Goal: Book appointment/travel/reservation

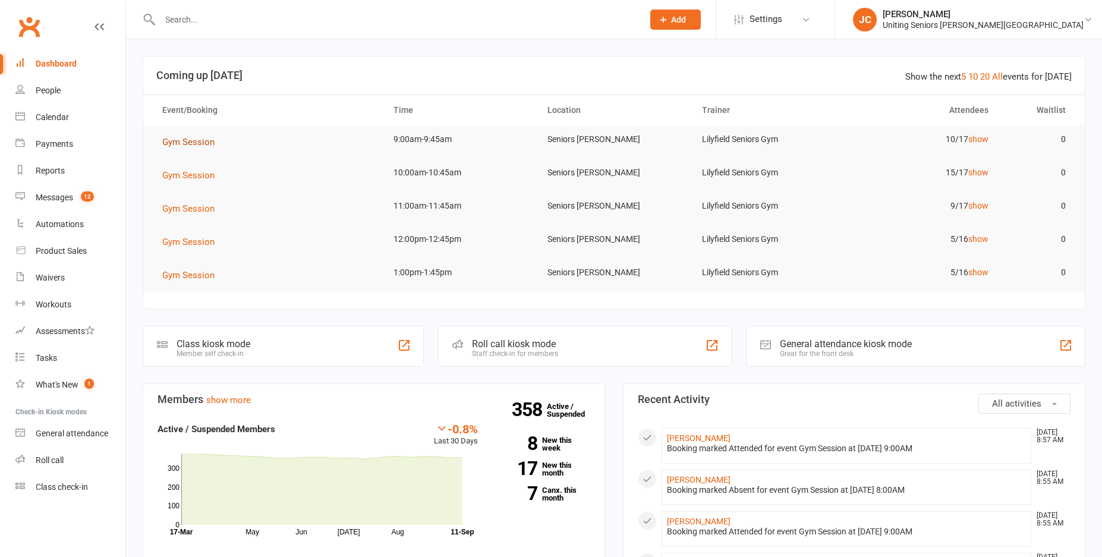
drag, startPoint x: 0, startPoint y: 0, endPoint x: 185, endPoint y: 144, distance: 235.1
click at [185, 144] on span "Gym Session" at bounding box center [188, 142] width 52 height 11
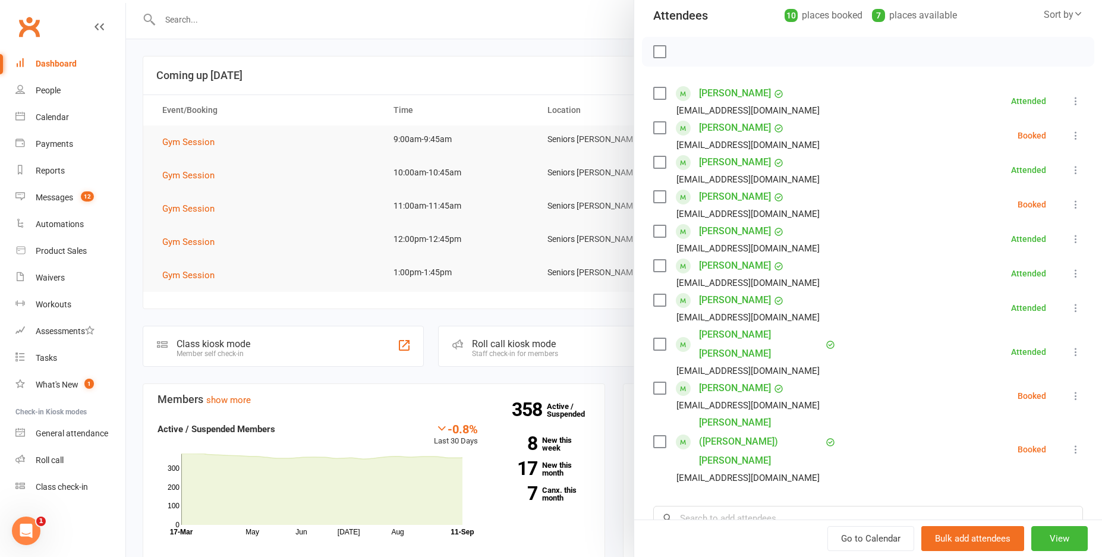
scroll to position [119, 0]
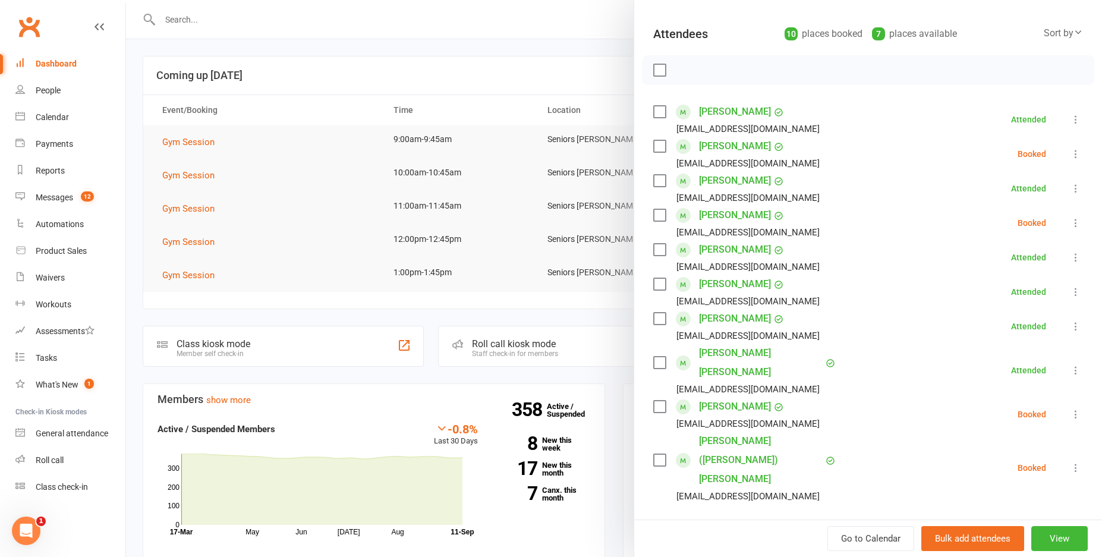
drag, startPoint x: 458, startPoint y: 31, endPoint x: 446, endPoint y: 18, distance: 16.8
click at [457, 30] on div at bounding box center [614, 278] width 976 height 557
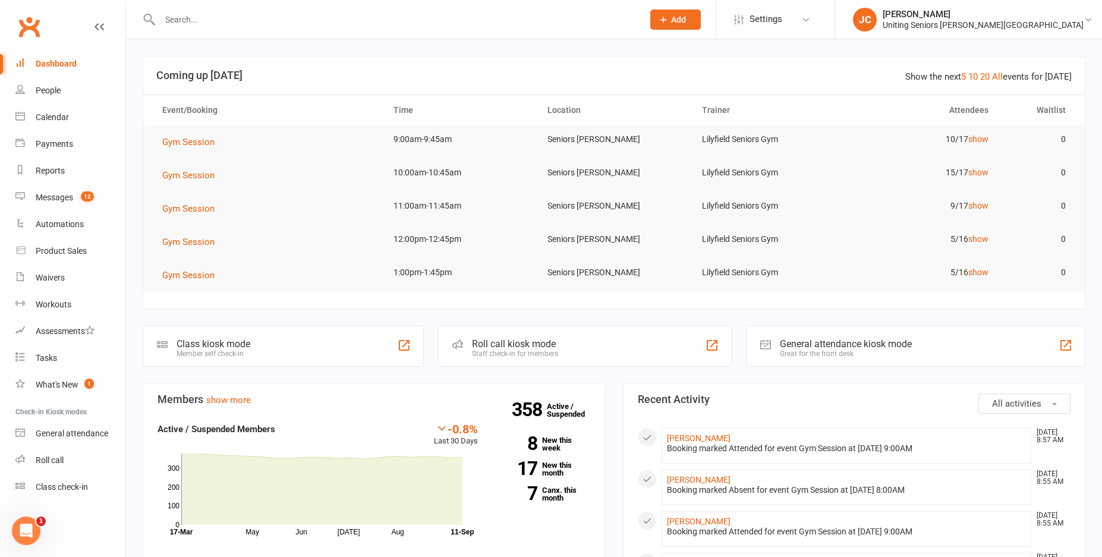
click at [443, 23] on input "text" at bounding box center [395, 19] width 478 height 17
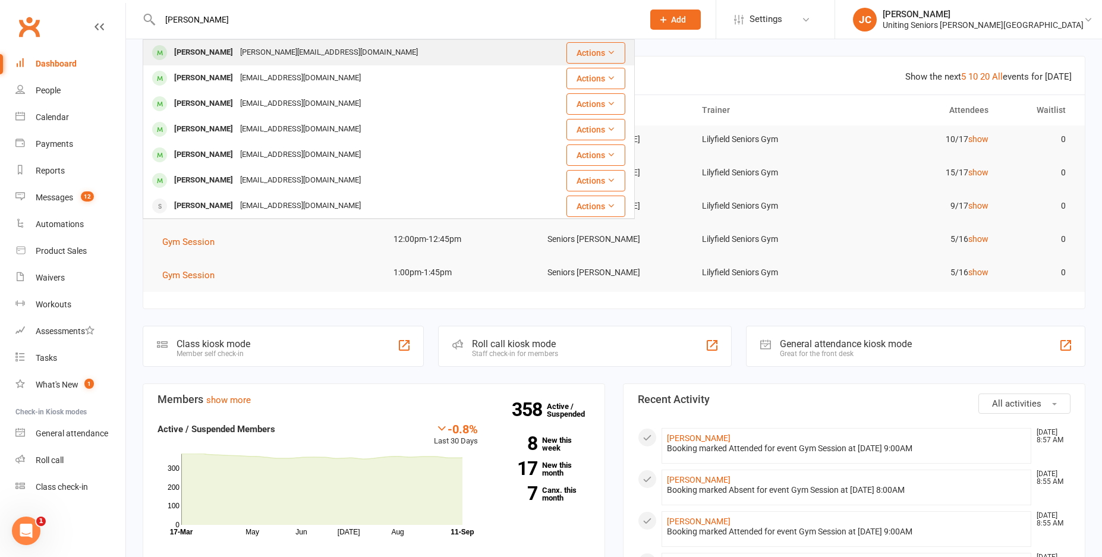
type input "[PERSON_NAME]"
click at [306, 55] on div "[PERSON_NAME][EMAIL_ADDRESS][DOMAIN_NAME]" at bounding box center [329, 52] width 185 height 17
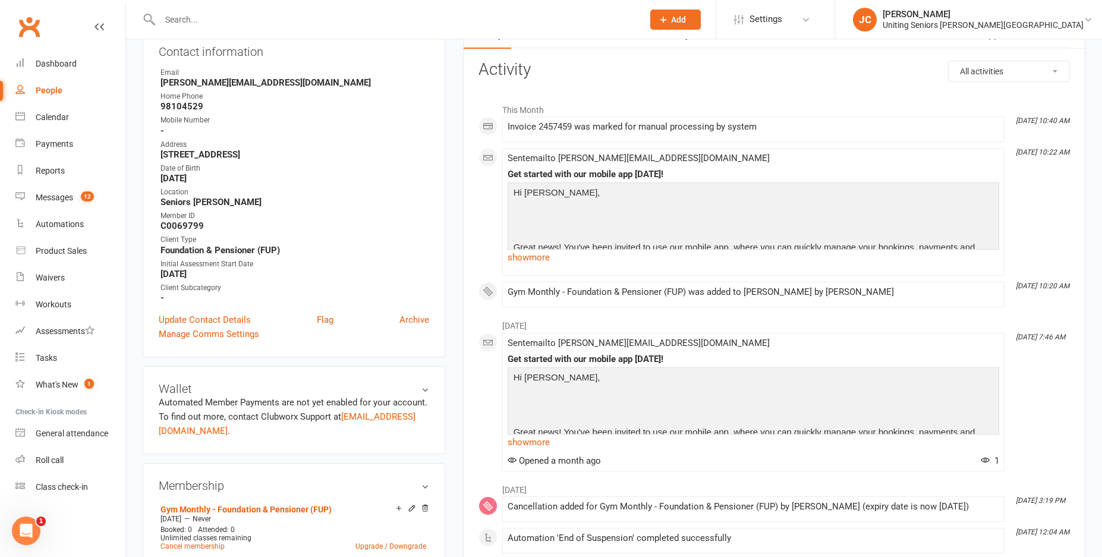
scroll to position [119, 0]
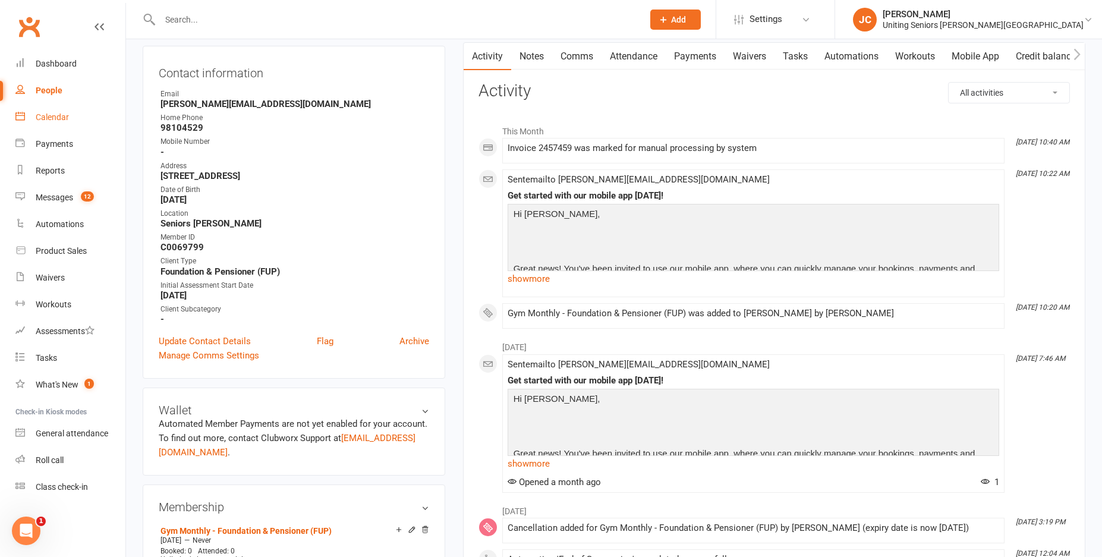
click at [40, 116] on div "Calendar" at bounding box center [52, 117] width 33 height 10
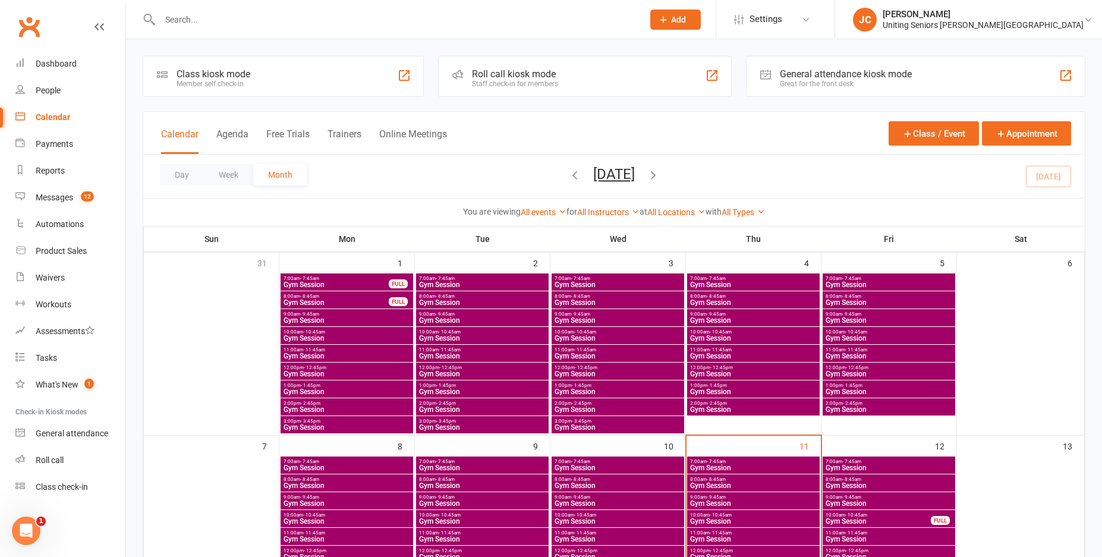
click at [745, 500] on span "Gym Session" at bounding box center [753, 503] width 128 height 7
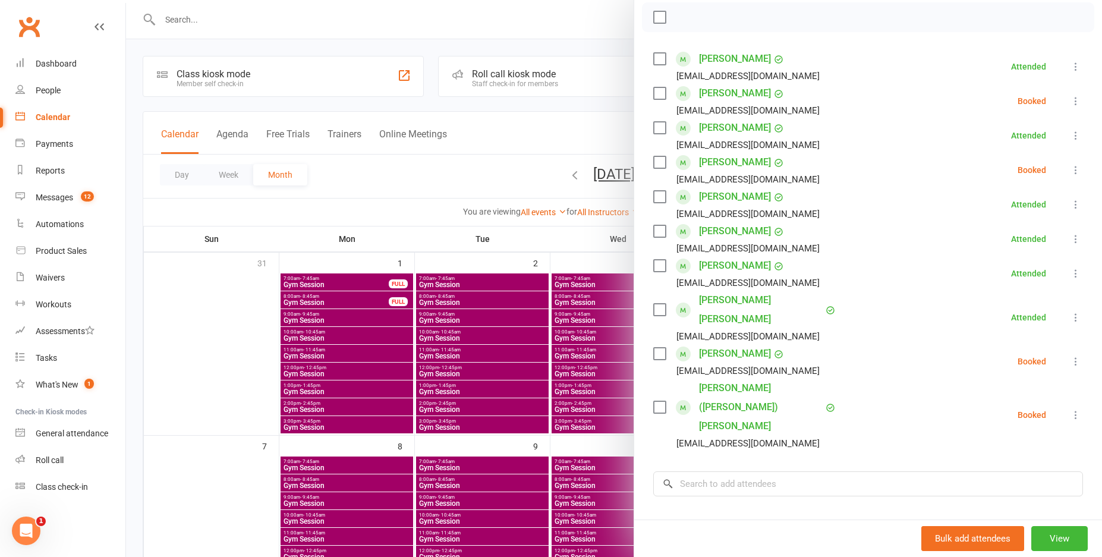
scroll to position [238, 0]
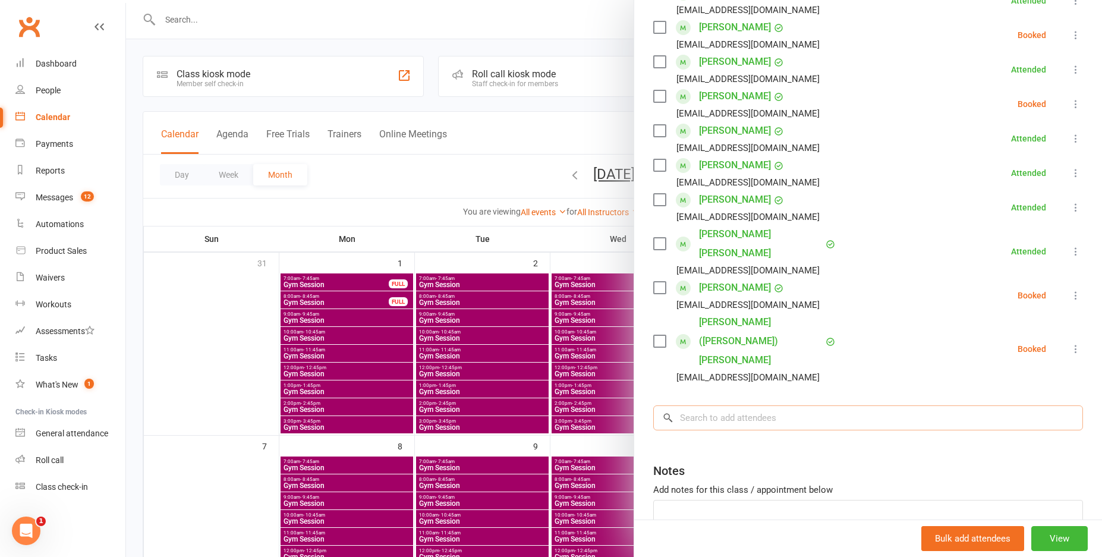
click at [747, 405] on input "search" at bounding box center [868, 417] width 430 height 25
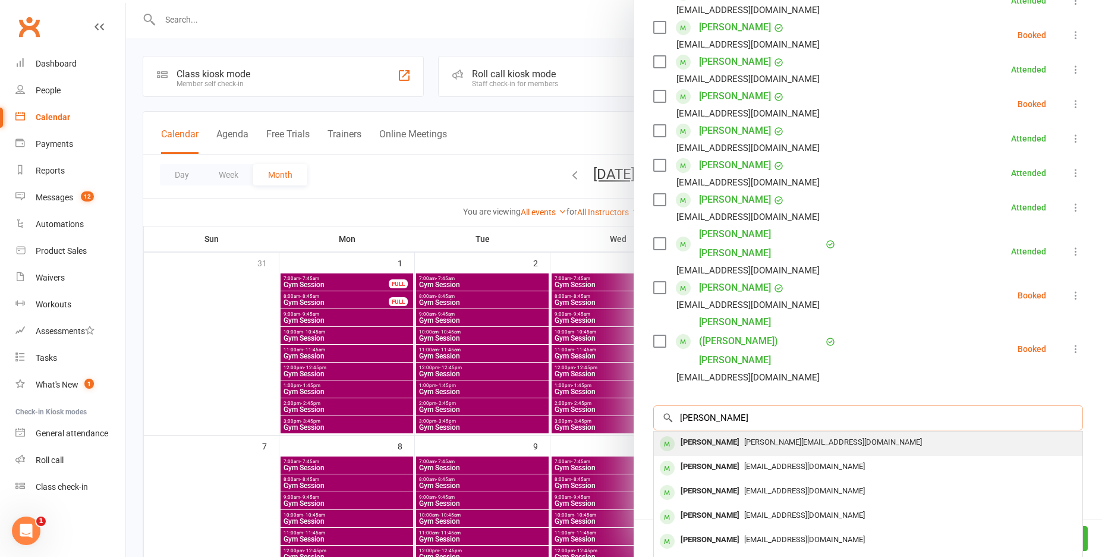
type input "[PERSON_NAME]"
click at [747, 437] on span "[PERSON_NAME][EMAIL_ADDRESS][DOMAIN_NAME]" at bounding box center [833, 441] width 178 height 9
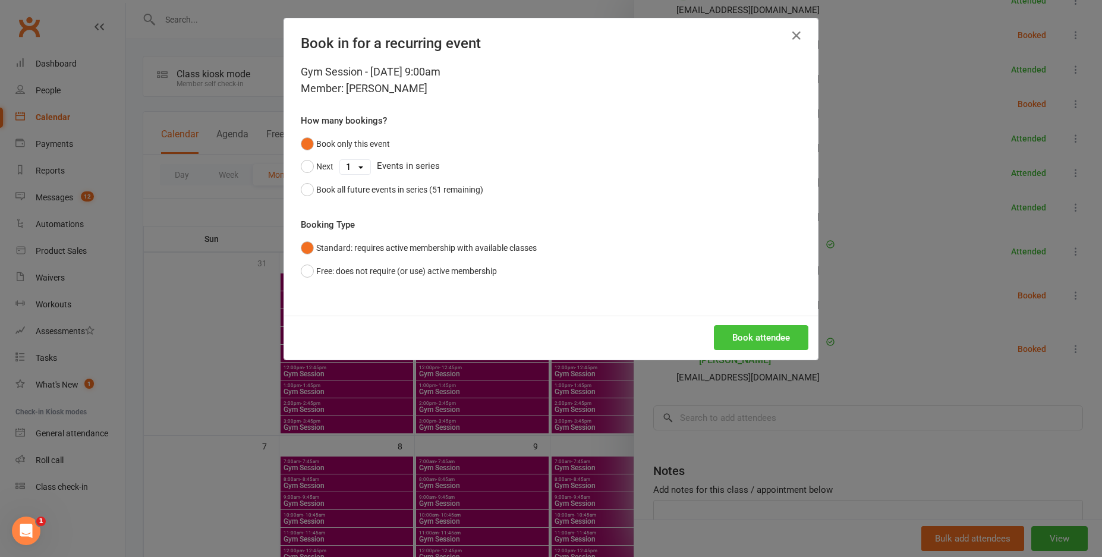
click at [777, 343] on button "Book attendee" at bounding box center [761, 337] width 95 height 25
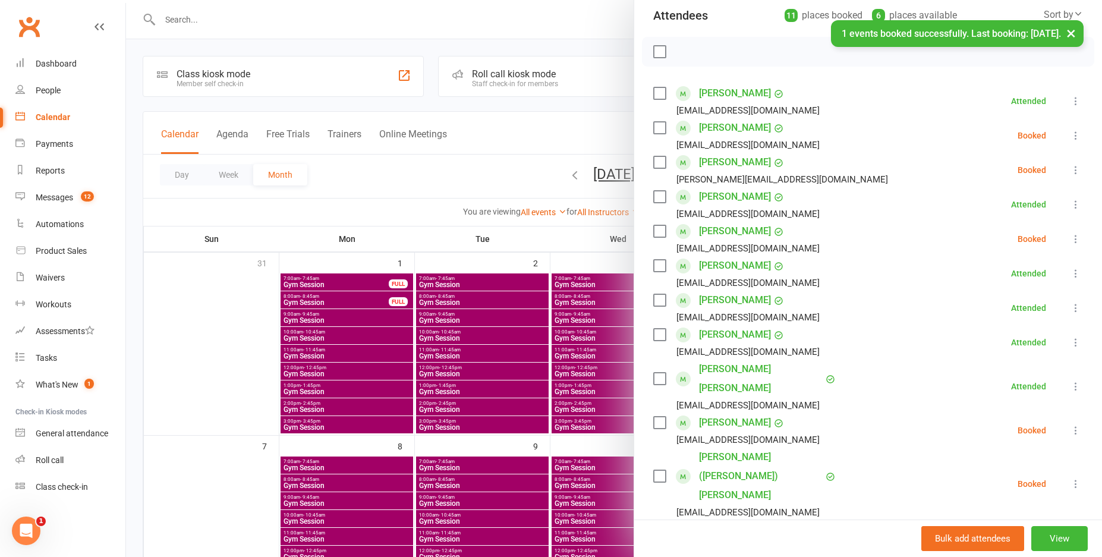
scroll to position [119, 0]
